Goal: Check status

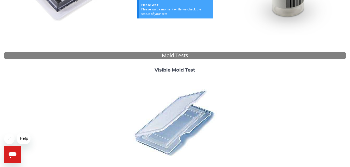
scroll to position [157, 0]
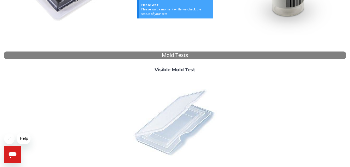
click at [182, 133] on img at bounding box center [174, 122] width 91 height 91
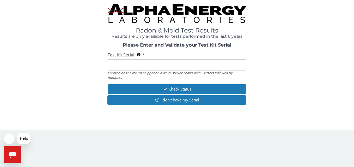
click at [191, 66] on input "Test Kit Serial Located on the return shipper on a white sticker. Starts with 2…" at bounding box center [177, 64] width 138 height 11
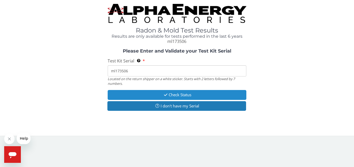
type input "ml173506"
click at [191, 97] on button "Check Status" at bounding box center [177, 95] width 138 height 10
